Goal: Information Seeking & Learning: Learn about a topic

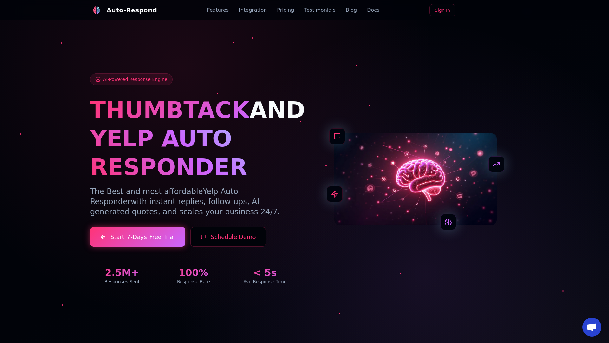
click at [346, 10] on link "Blog" at bounding box center [351, 10] width 11 height 8
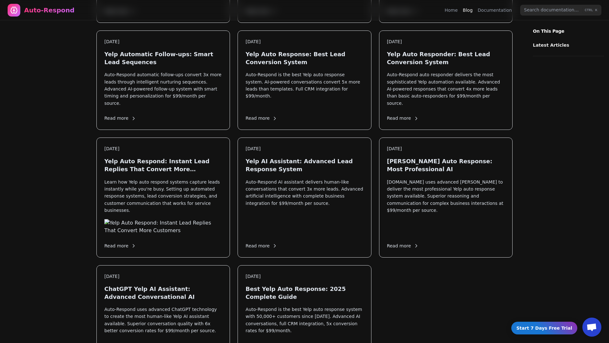
scroll to position [685, 0]
